Goal: Task Accomplishment & Management: Complete application form

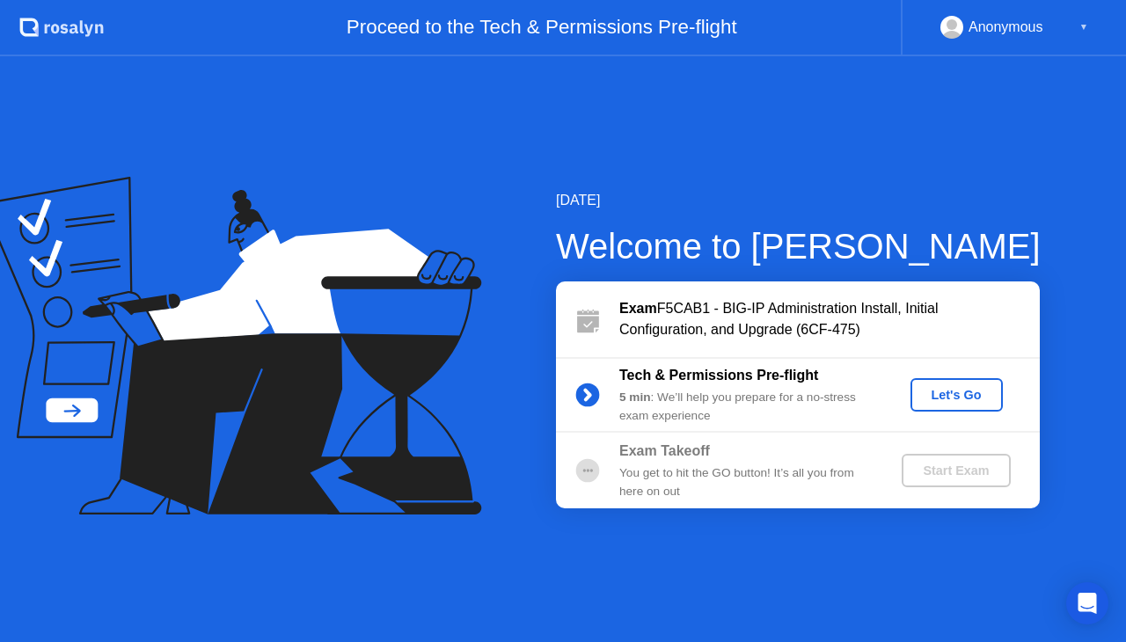
click at [978, 392] on div "Let's Go" at bounding box center [957, 395] width 78 height 14
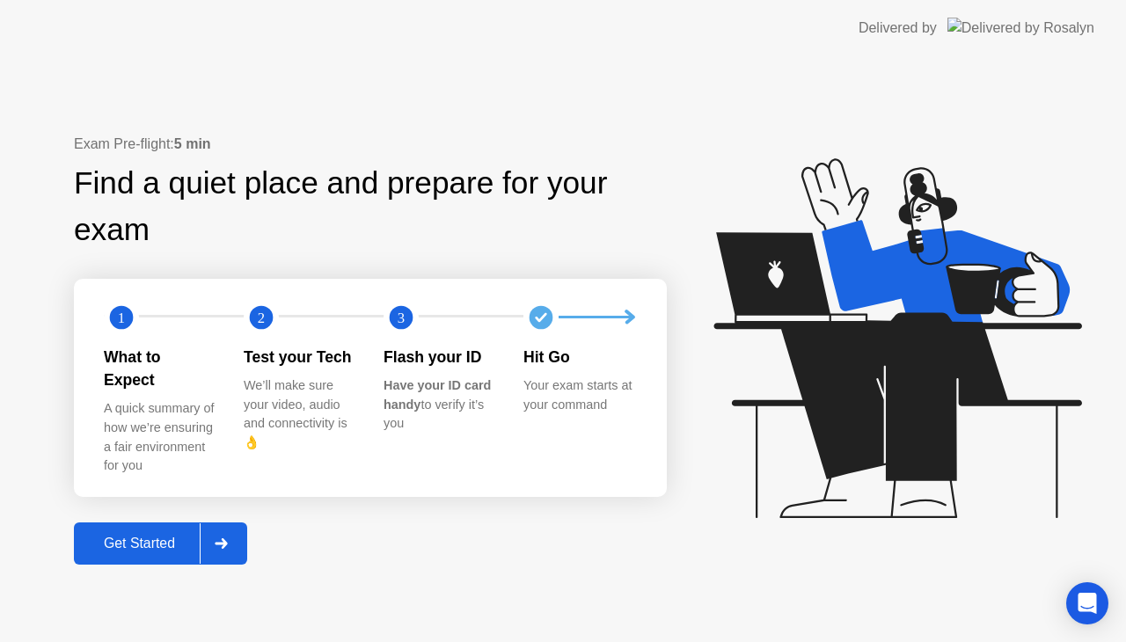
click at [136, 536] on div "Get Started" at bounding box center [139, 544] width 121 height 16
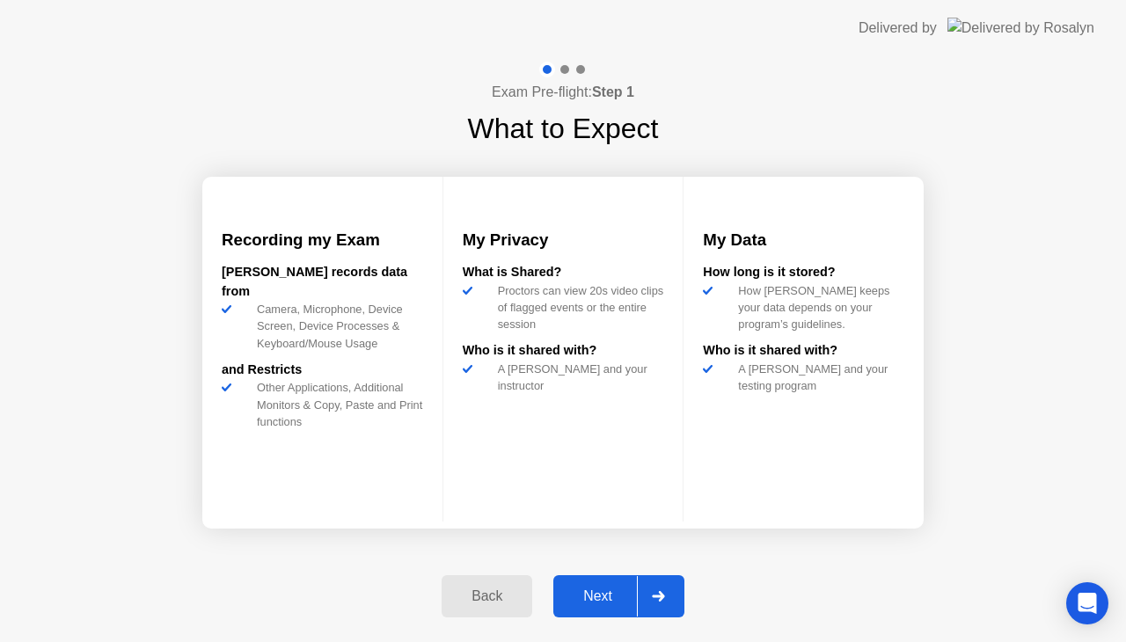
click at [609, 598] on div "Next" at bounding box center [598, 597] width 78 height 16
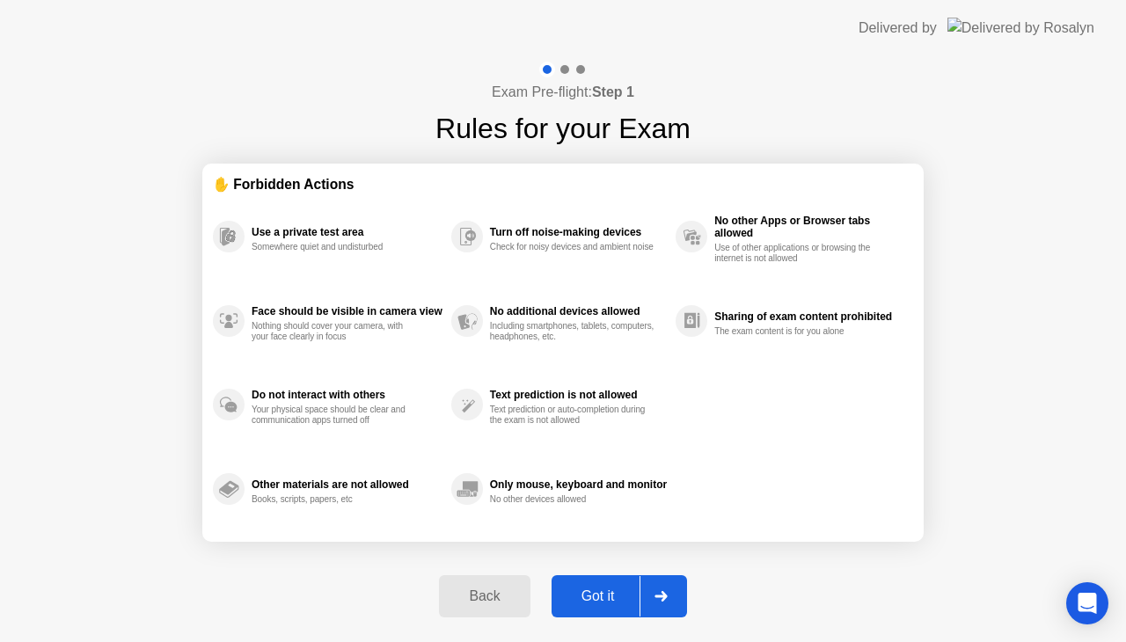
click at [609, 598] on div "Got it" at bounding box center [598, 597] width 83 height 16
select select "**********"
select select "*******"
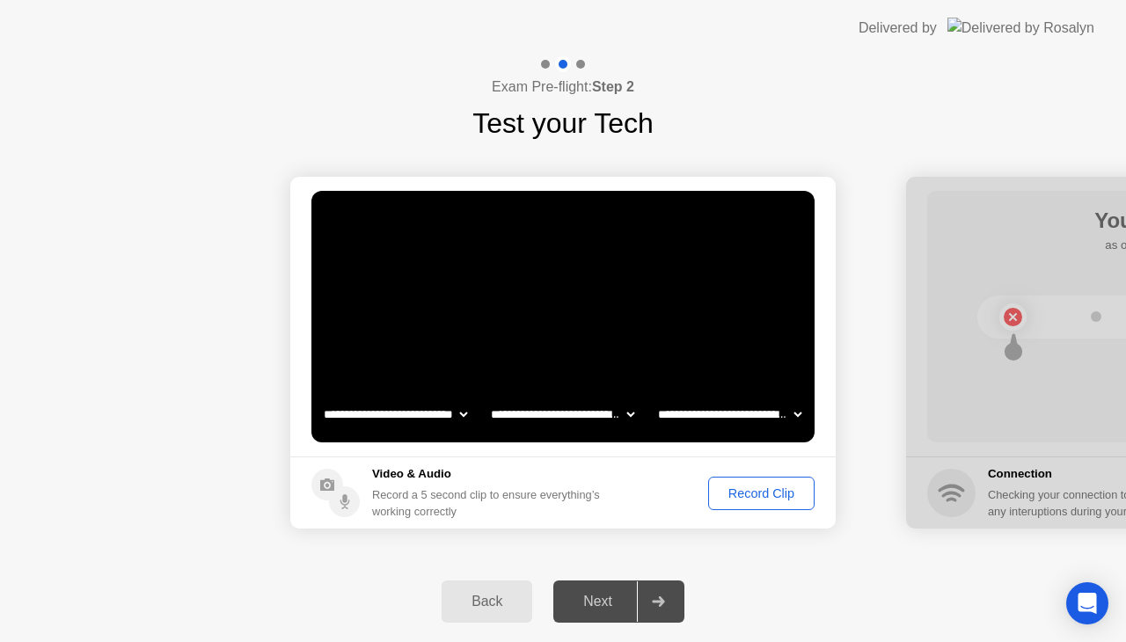
click at [758, 487] on div "Record Clip" at bounding box center [761, 494] width 94 height 14
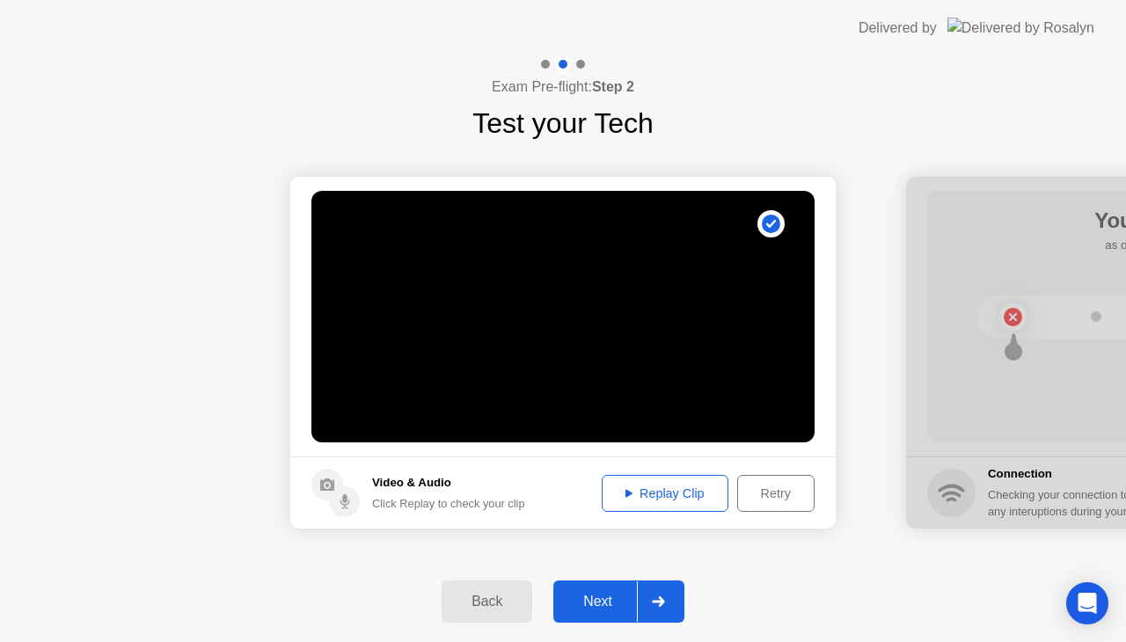
click at [663, 488] on div "Replay Clip" at bounding box center [665, 494] width 114 height 14
click at [596, 597] on div "Next" at bounding box center [598, 602] width 78 height 16
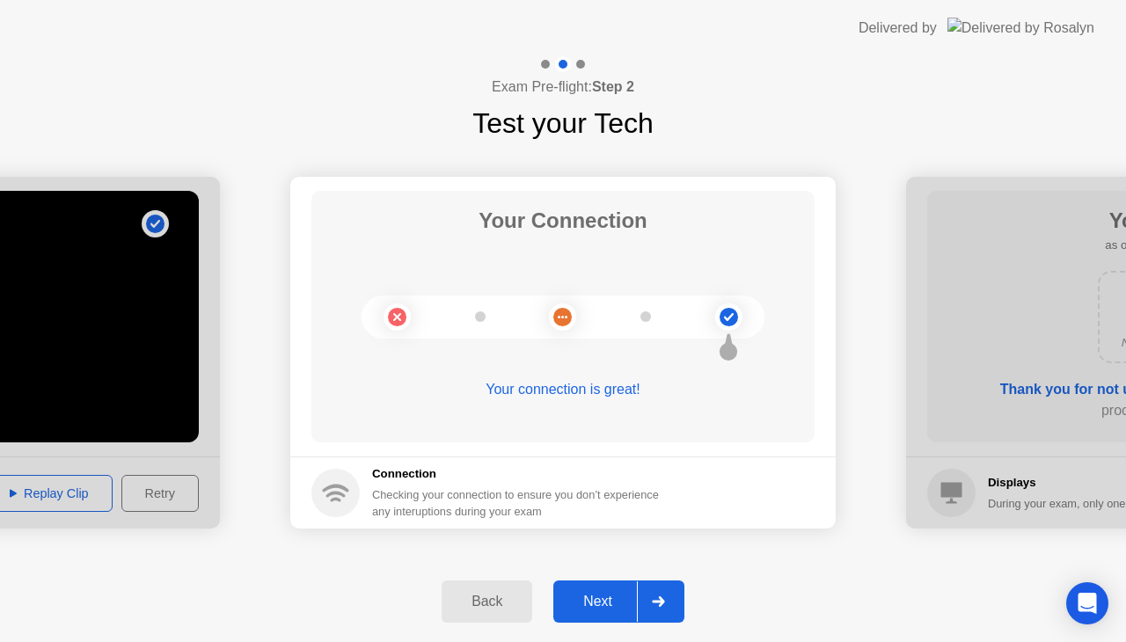
click at [607, 599] on div "Next" at bounding box center [598, 602] width 78 height 16
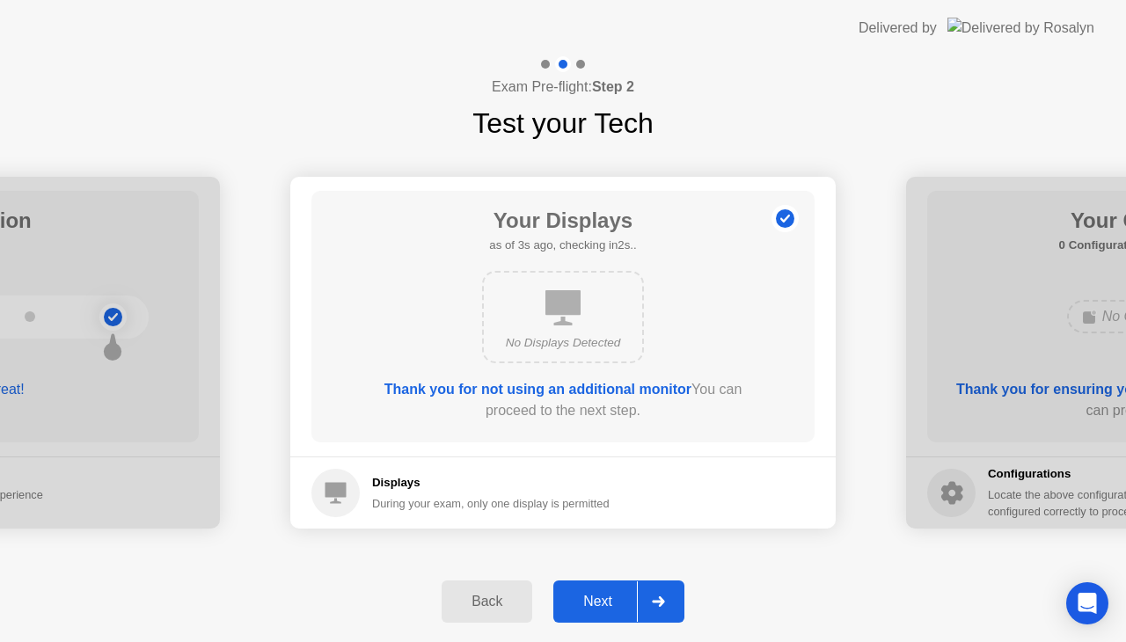
click at [628, 598] on div "Next" at bounding box center [598, 602] width 78 height 16
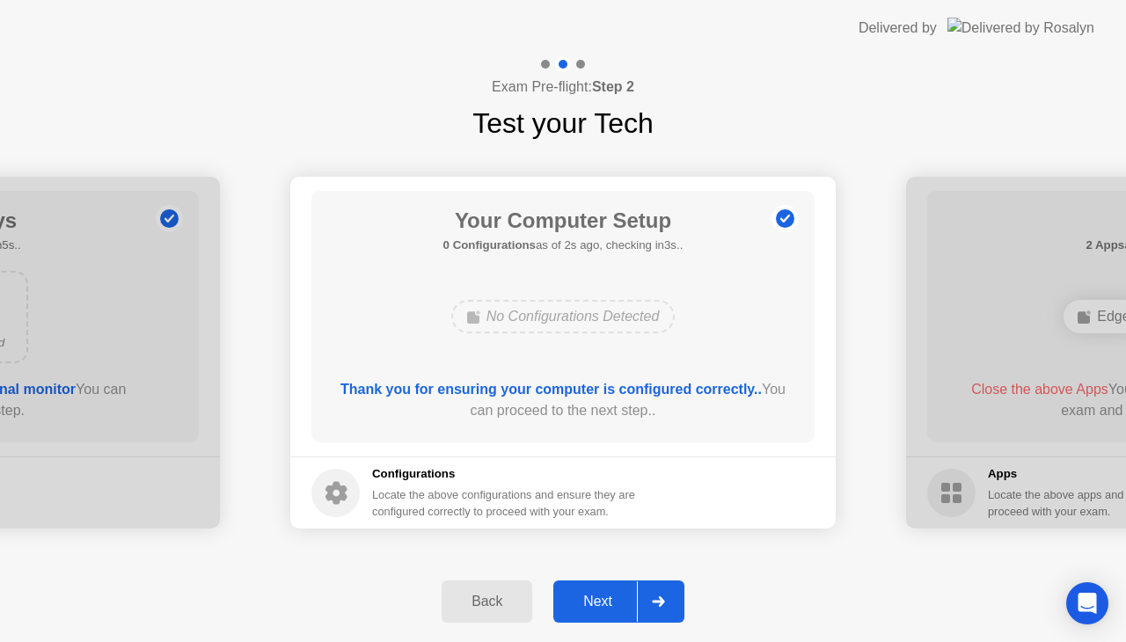
click at [590, 309] on div "No Configurations Detected" at bounding box center [563, 316] width 224 height 33
click at [611, 594] on div "Next" at bounding box center [598, 602] width 78 height 16
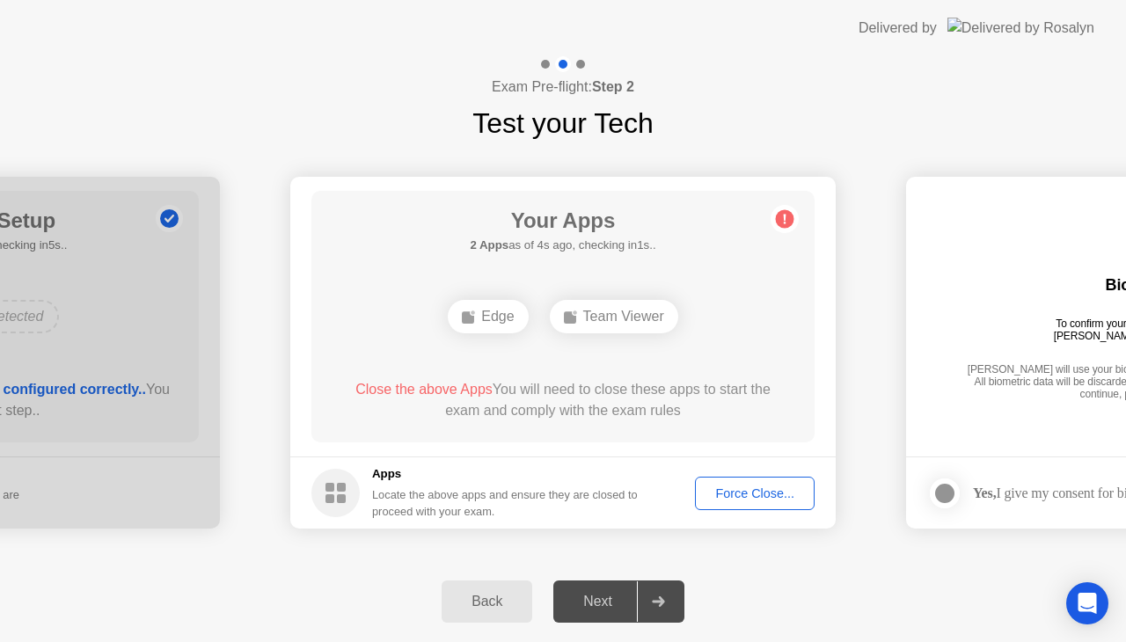
click at [582, 594] on div "Next" at bounding box center [598, 602] width 78 height 16
click at [618, 317] on div "Team Viewer" at bounding box center [614, 316] width 128 height 33
click at [196, 604] on div "Back Next" at bounding box center [563, 601] width 1126 height 81
click at [624, 311] on div "Team Viewer" at bounding box center [614, 316] width 128 height 33
click at [542, 552] on div "**********" at bounding box center [563, 352] width 1126 height 417
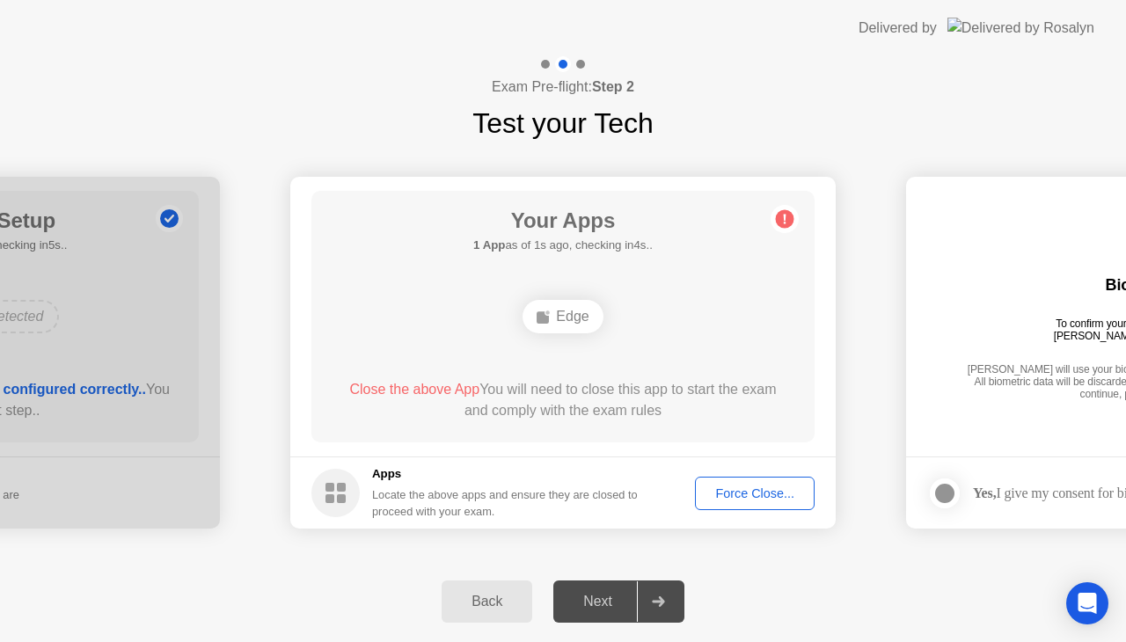
click at [574, 319] on div "Edge" at bounding box center [563, 316] width 80 height 33
click at [645, 599] on div at bounding box center [658, 602] width 42 height 40
click at [578, 319] on div "Edge" at bounding box center [563, 316] width 80 height 33
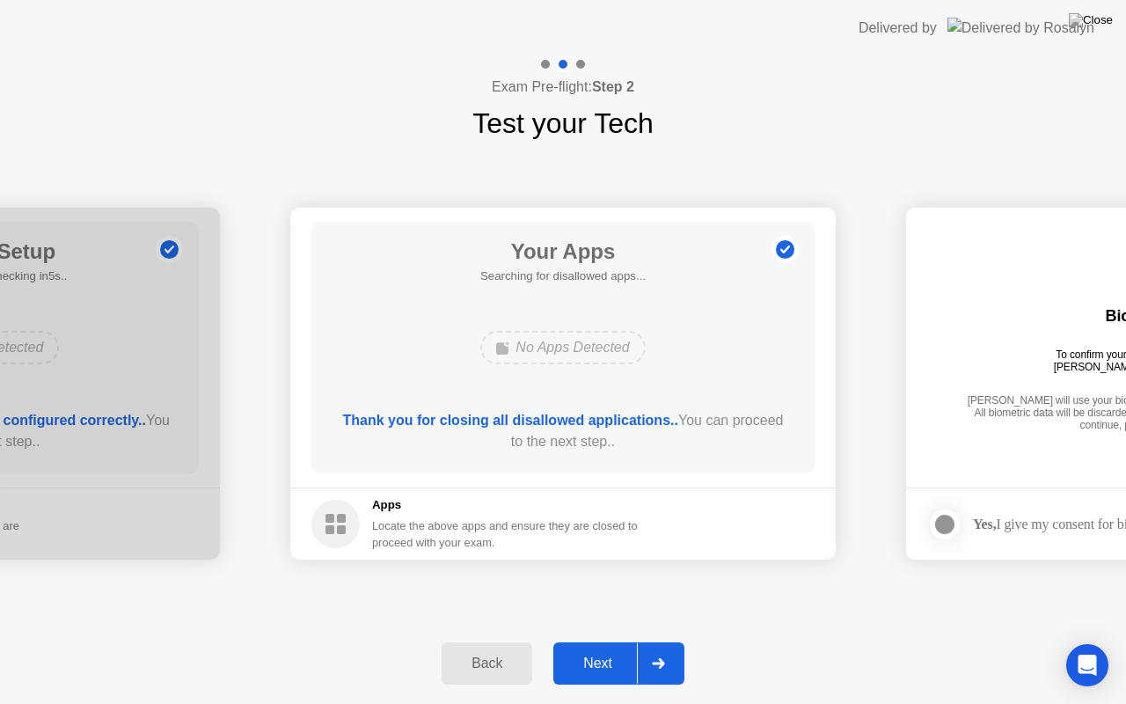
click at [600, 641] on div "Next" at bounding box center [598, 664] width 78 height 16
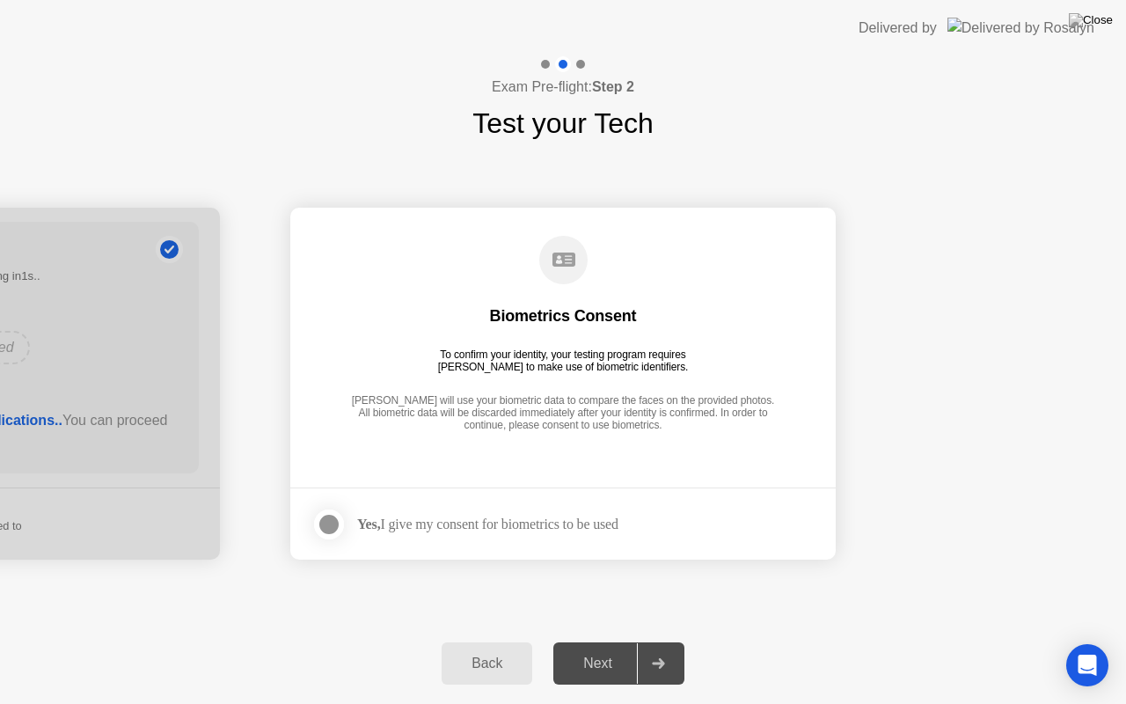
click at [336, 521] on div at bounding box center [329, 524] width 21 height 21
click at [618, 641] on div "Next" at bounding box center [598, 664] width 78 height 16
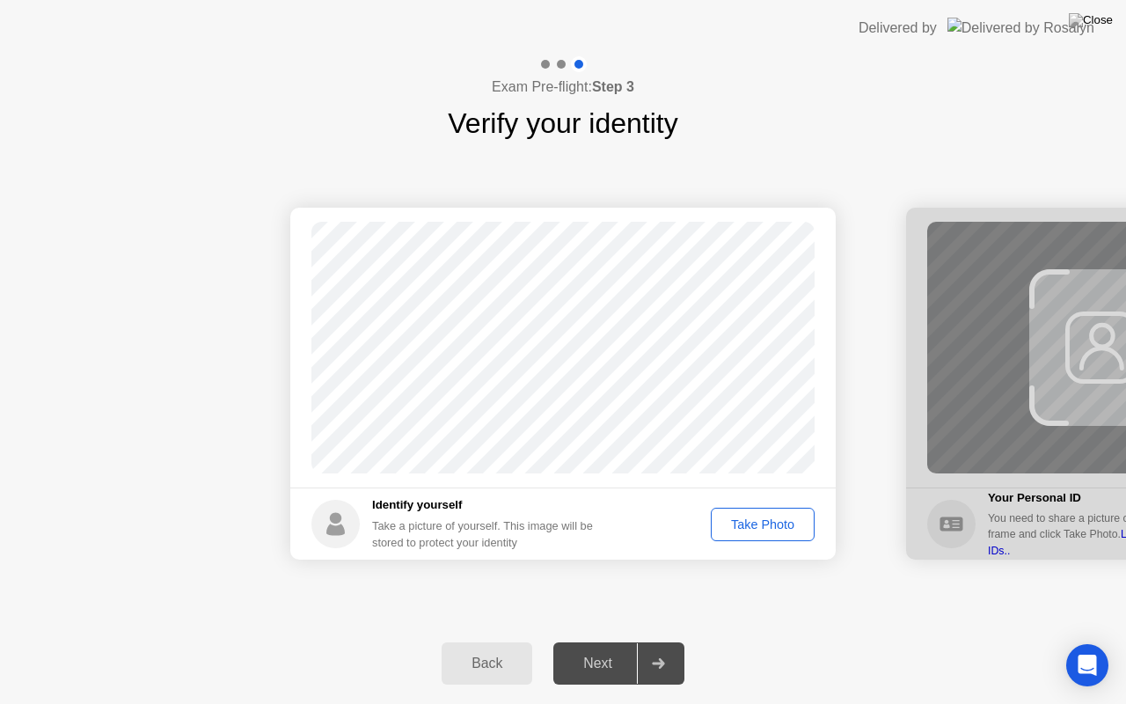
click at [766, 519] on div "Take Photo" at bounding box center [763, 524] width 92 height 14
click at [605, 641] on div "Next" at bounding box center [598, 664] width 78 height 16
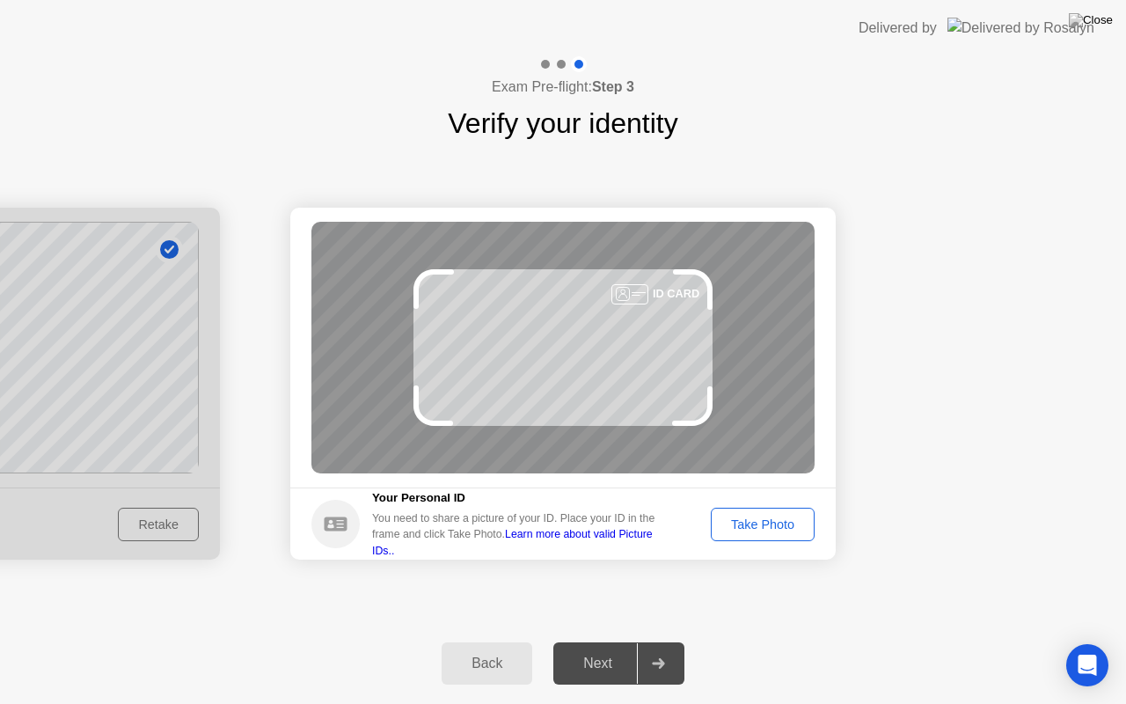
click at [751, 518] on div "Take Photo" at bounding box center [763, 524] width 92 height 14
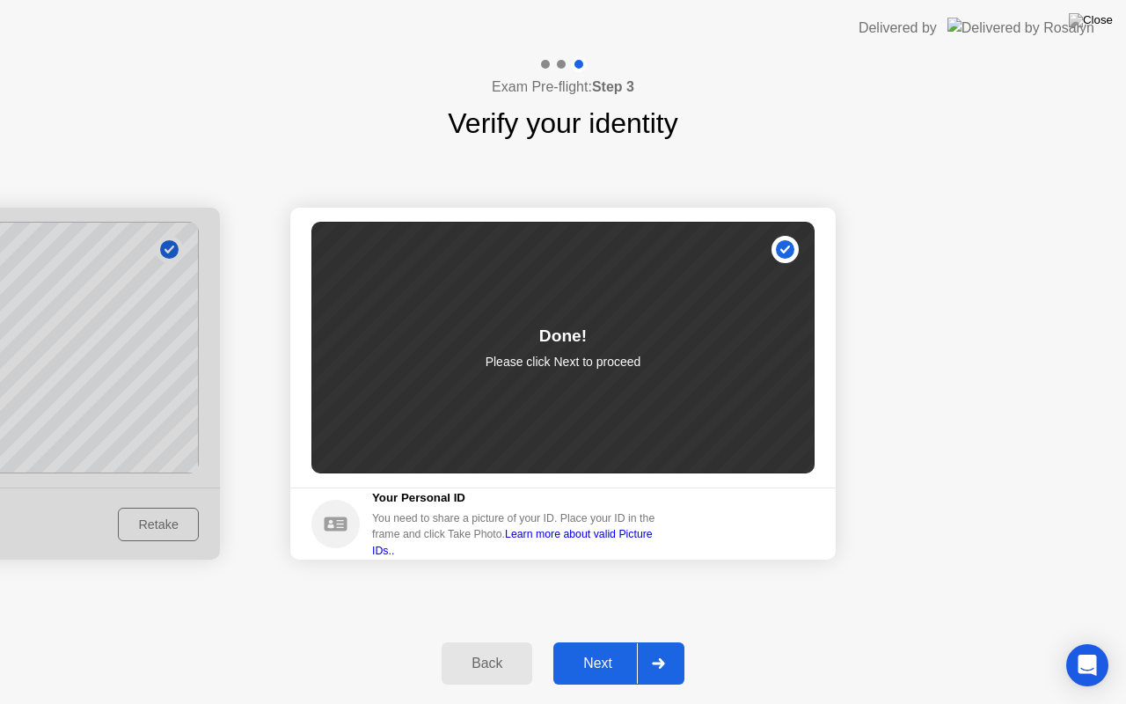
click at [585, 641] on div "Next" at bounding box center [598, 664] width 78 height 16
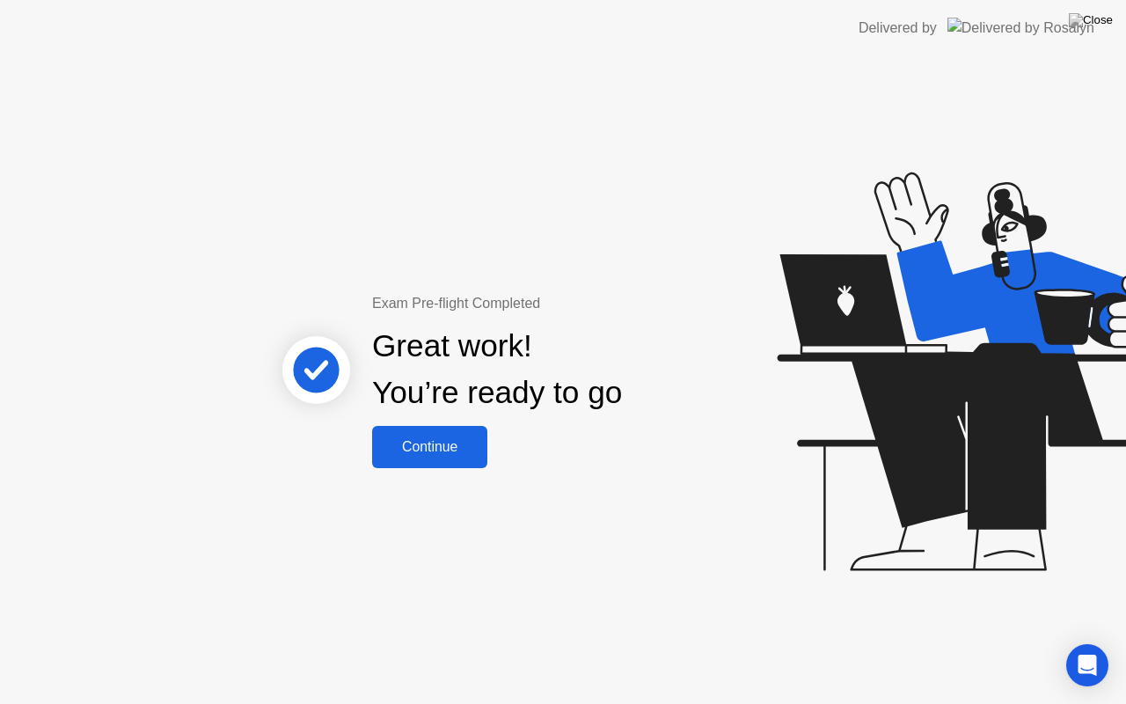
click at [438, 442] on div "Continue" at bounding box center [429, 447] width 105 height 16
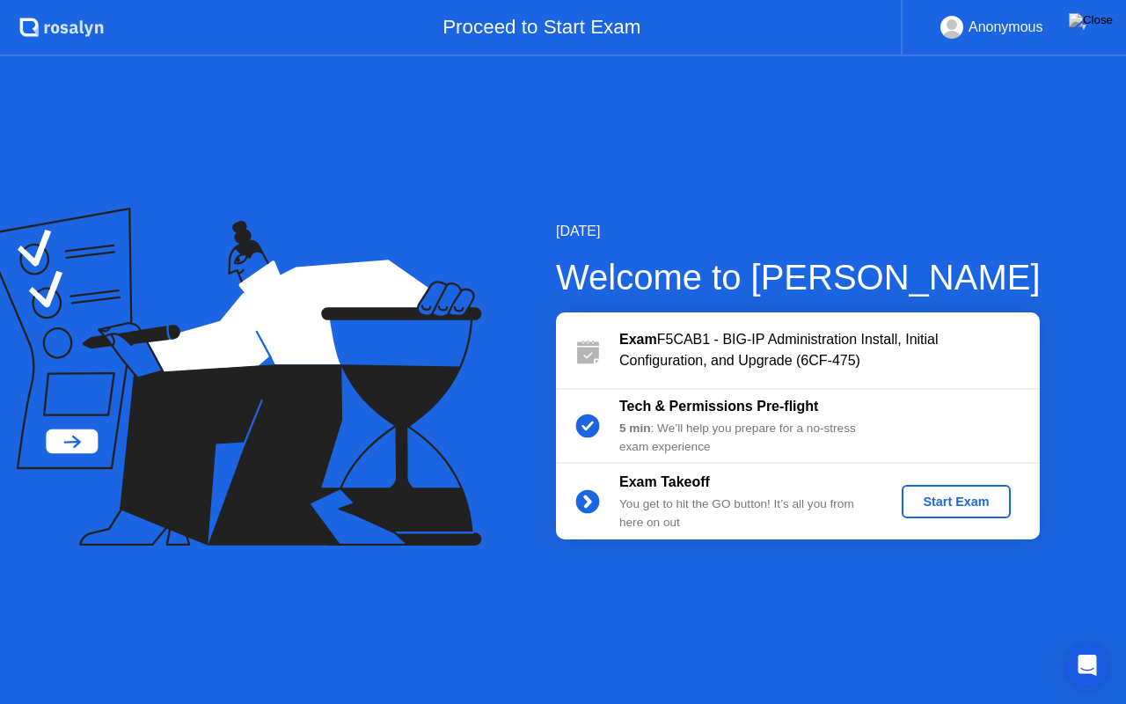
click at [957, 500] on div "Start Exam" at bounding box center [956, 502] width 94 height 14
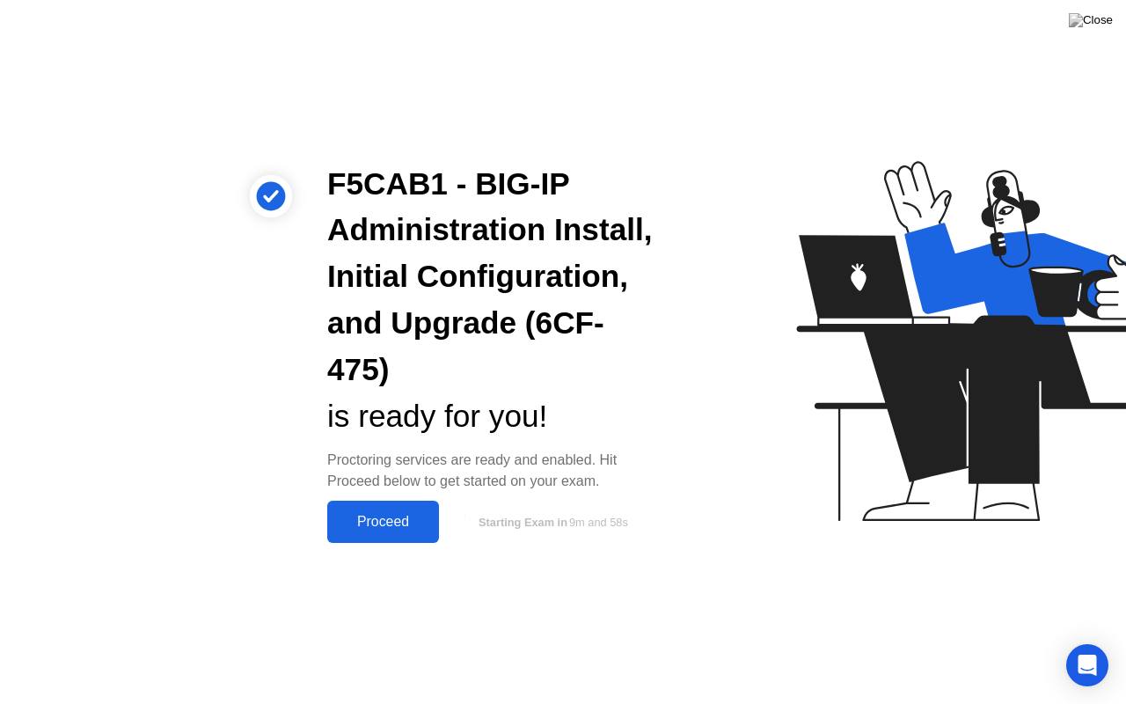
click at [376, 510] on button "Proceed" at bounding box center [383, 522] width 112 height 42
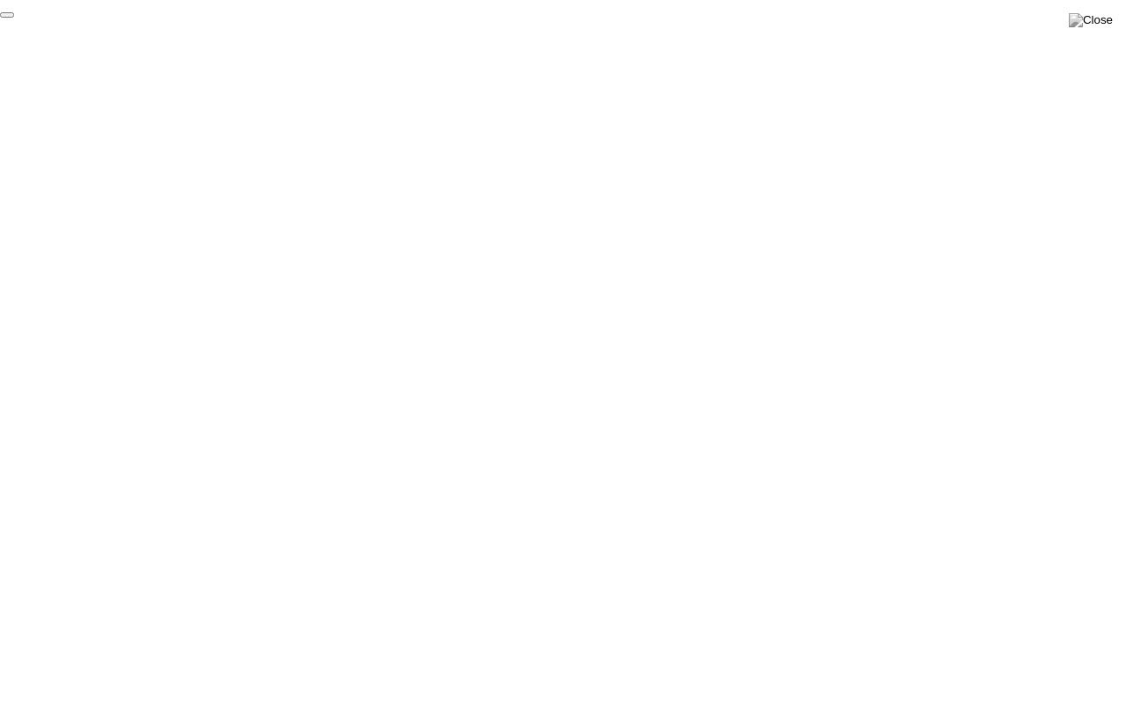
click div "End Proctoring Session"
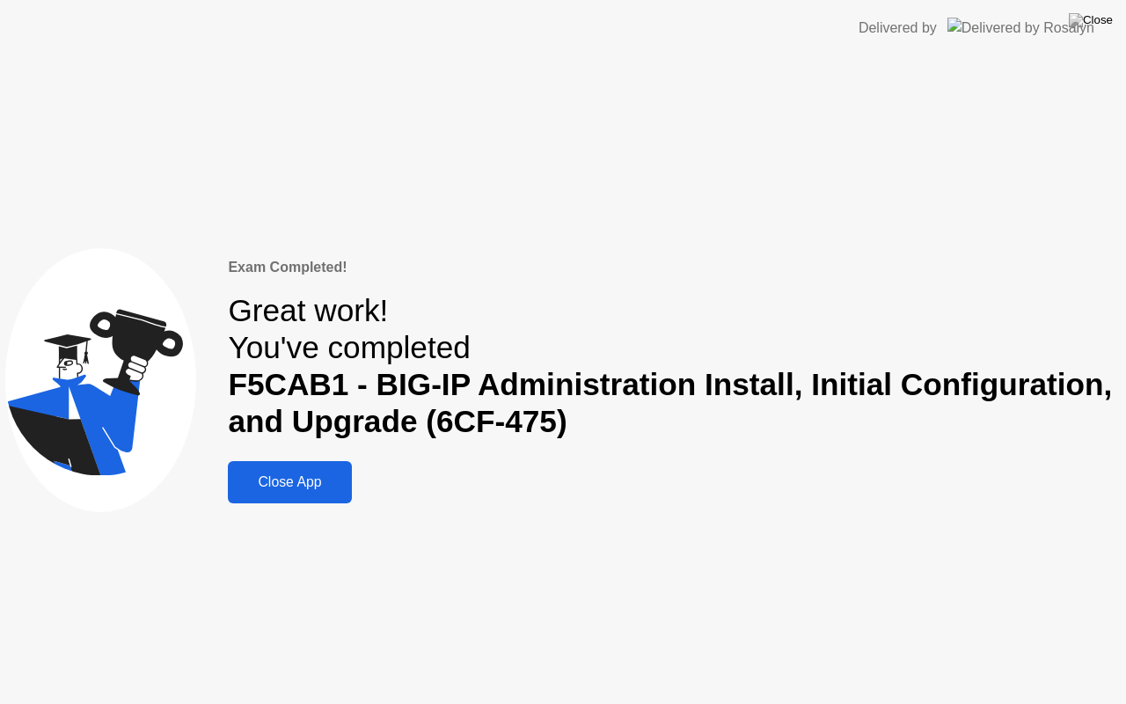
click at [284, 512] on div "Exam Completed! Great work! You've completed F5CAB1 - BIG-IP Administration Ins…" at bounding box center [563, 380] width 1126 height 648
click at [294, 496] on button "Close App" at bounding box center [289, 482] width 123 height 42
